Goal: Information Seeking & Learning: Learn about a topic

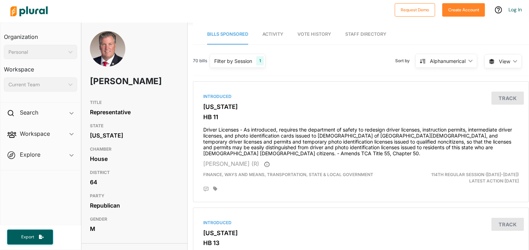
click at [274, 29] on link "Activity" at bounding box center [272, 34] width 21 height 20
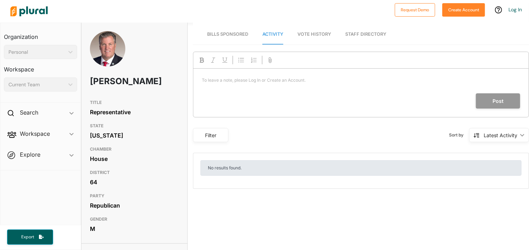
click at [306, 38] on link "Vote History" at bounding box center [314, 34] width 34 height 20
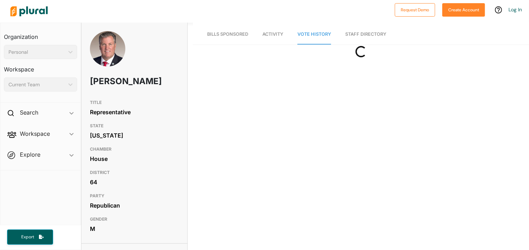
click at [369, 42] on link "Staff Directory" at bounding box center [365, 34] width 41 height 20
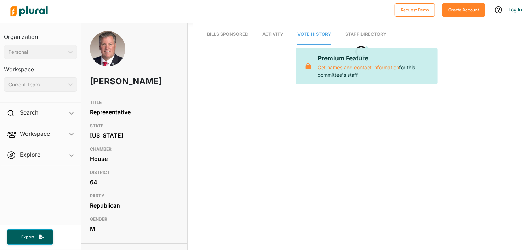
click at [227, 36] on span "Bills Sponsored" at bounding box center [227, 33] width 41 height 5
